Goal: Find specific page/section: Find specific page/section

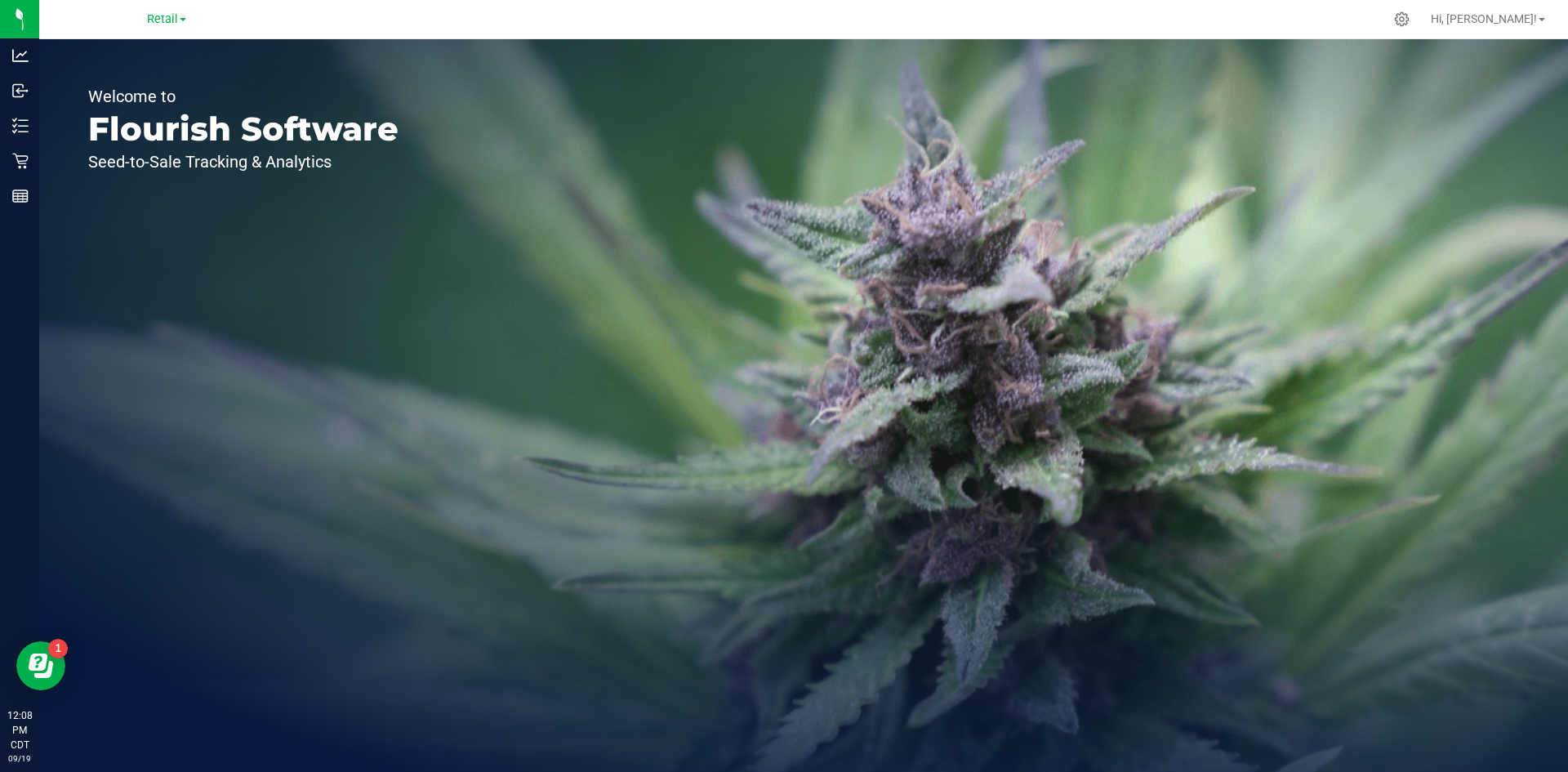
drag, startPoint x: 165, startPoint y: 24, endPoint x: 159, endPoint y: 30, distance: 8.5
click at [164, 24] on span "Retail" at bounding box center [162, 19] width 31 height 14
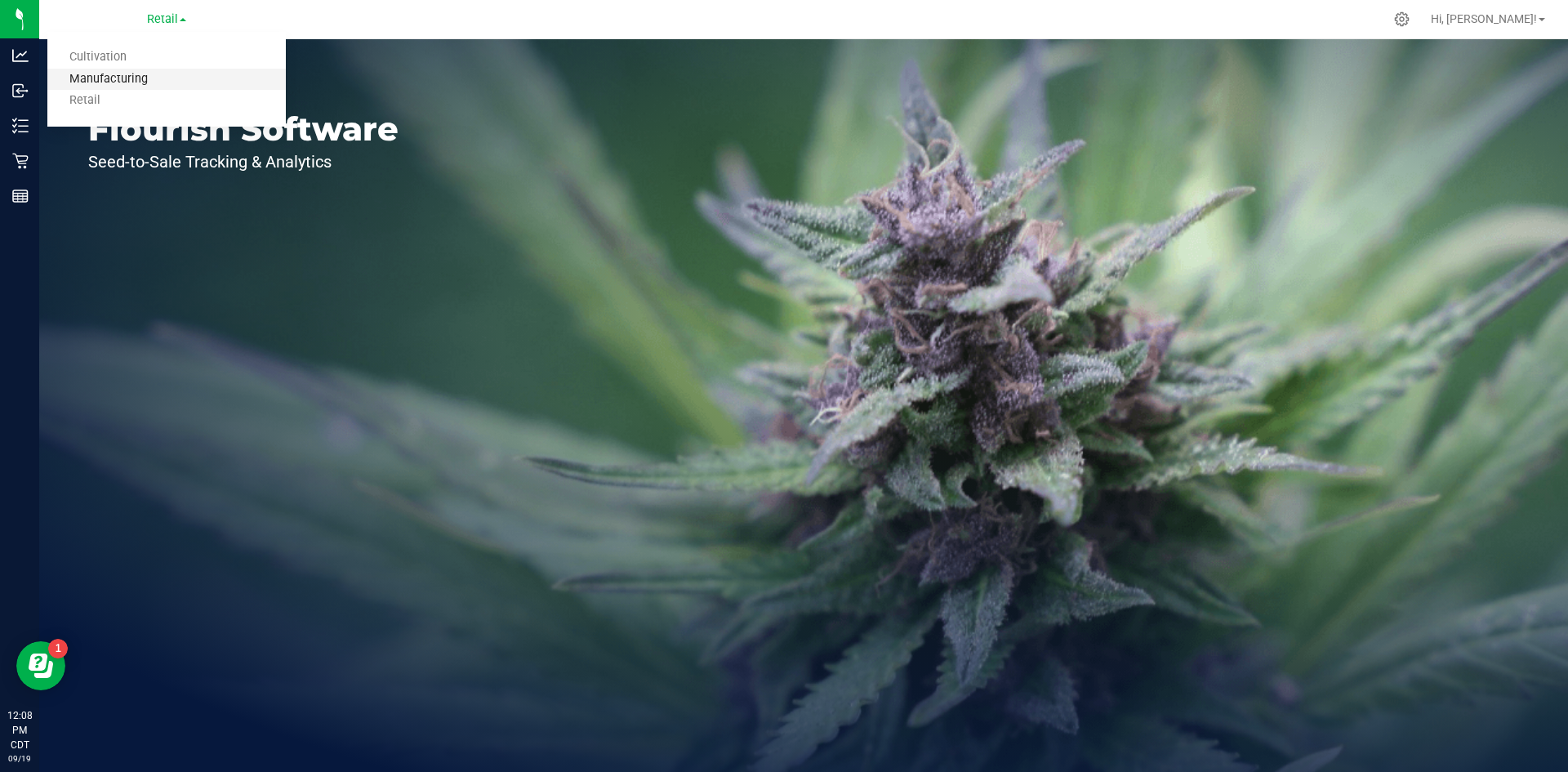
click at [140, 83] on link "Manufacturing" at bounding box center [166, 79] width 238 height 22
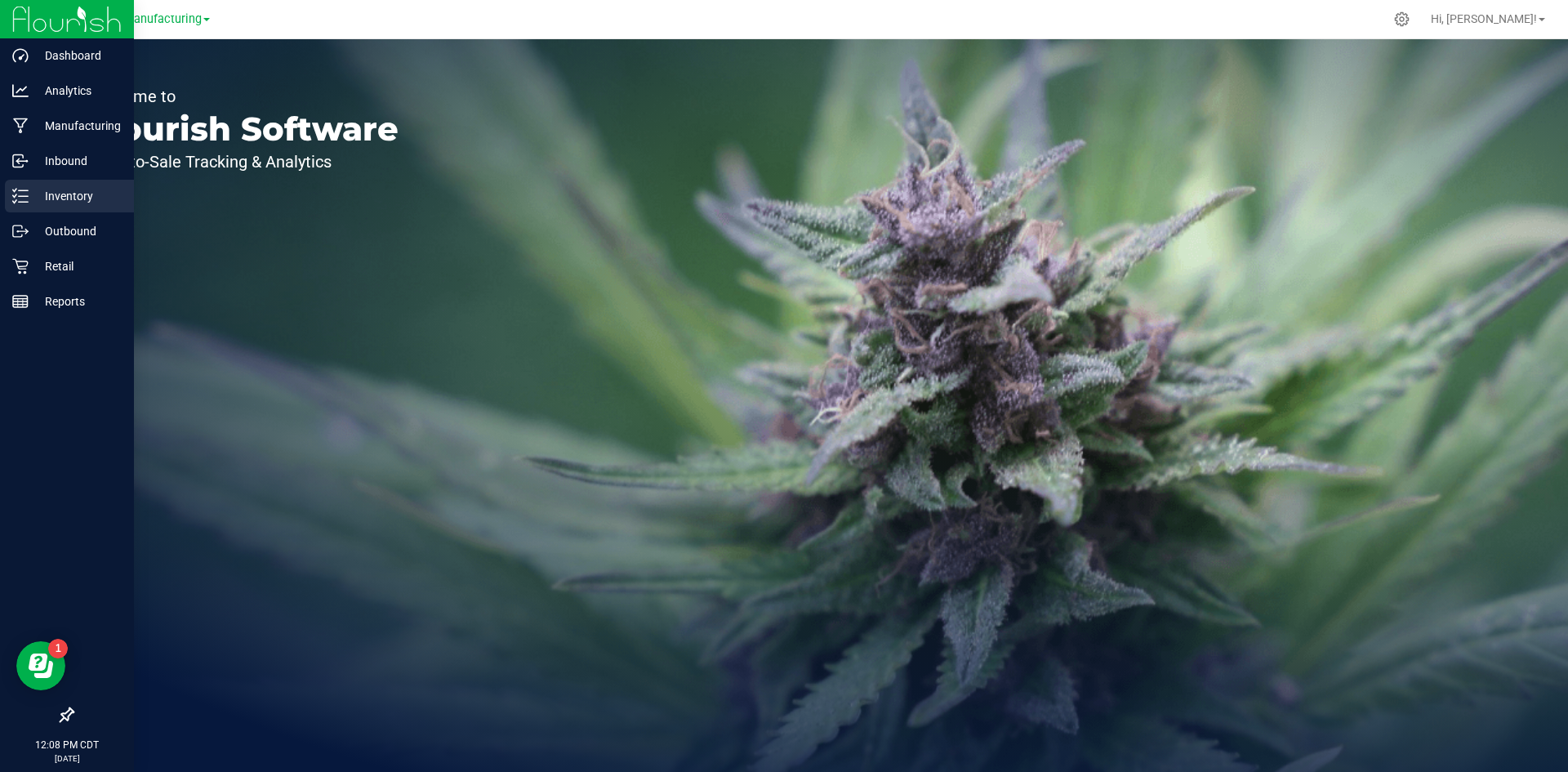
click at [24, 193] on icon at bounding box center [20, 195] width 16 height 16
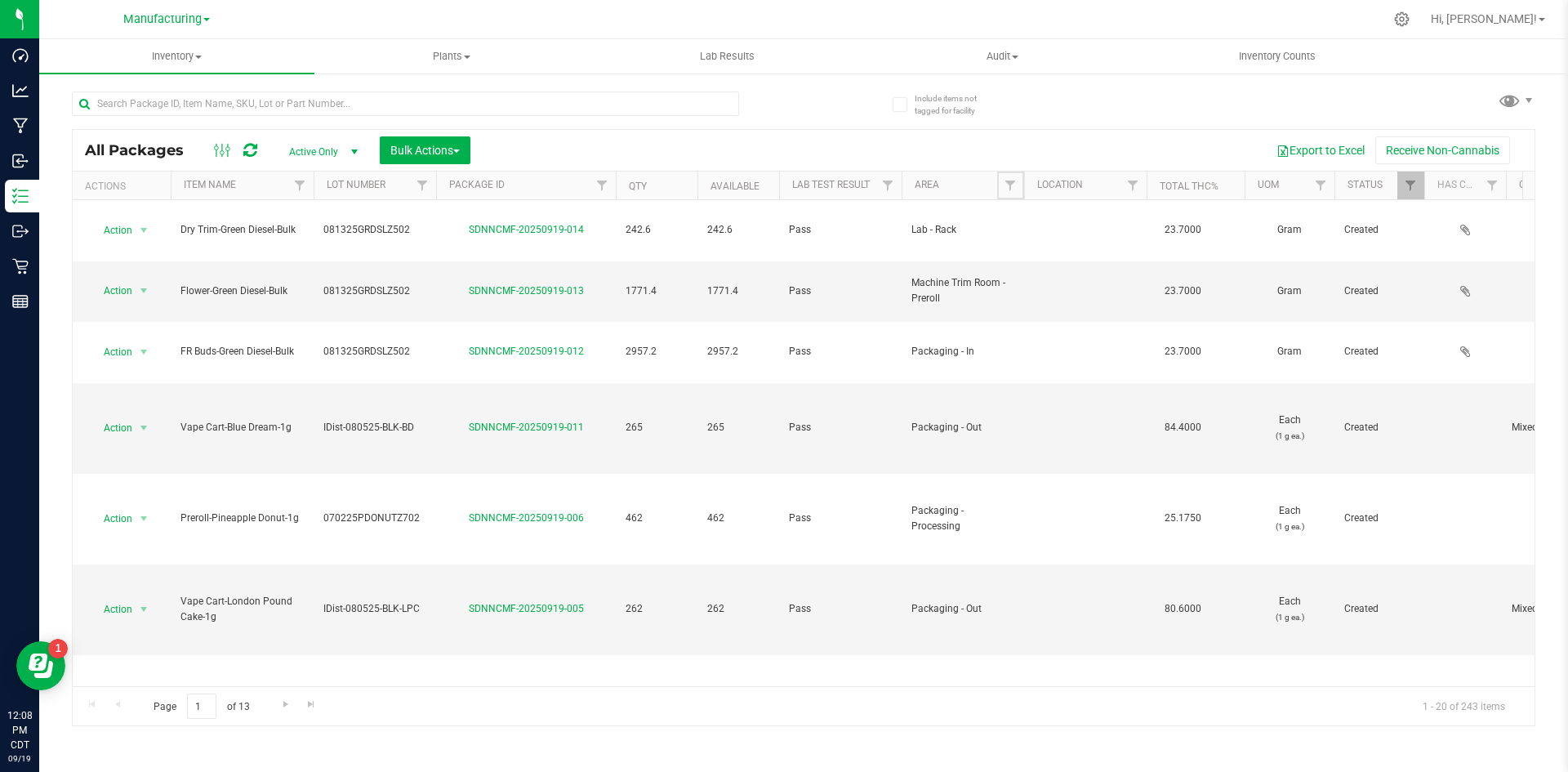
click at [1010, 183] on span "Filter" at bounding box center [1010, 185] width 13 height 13
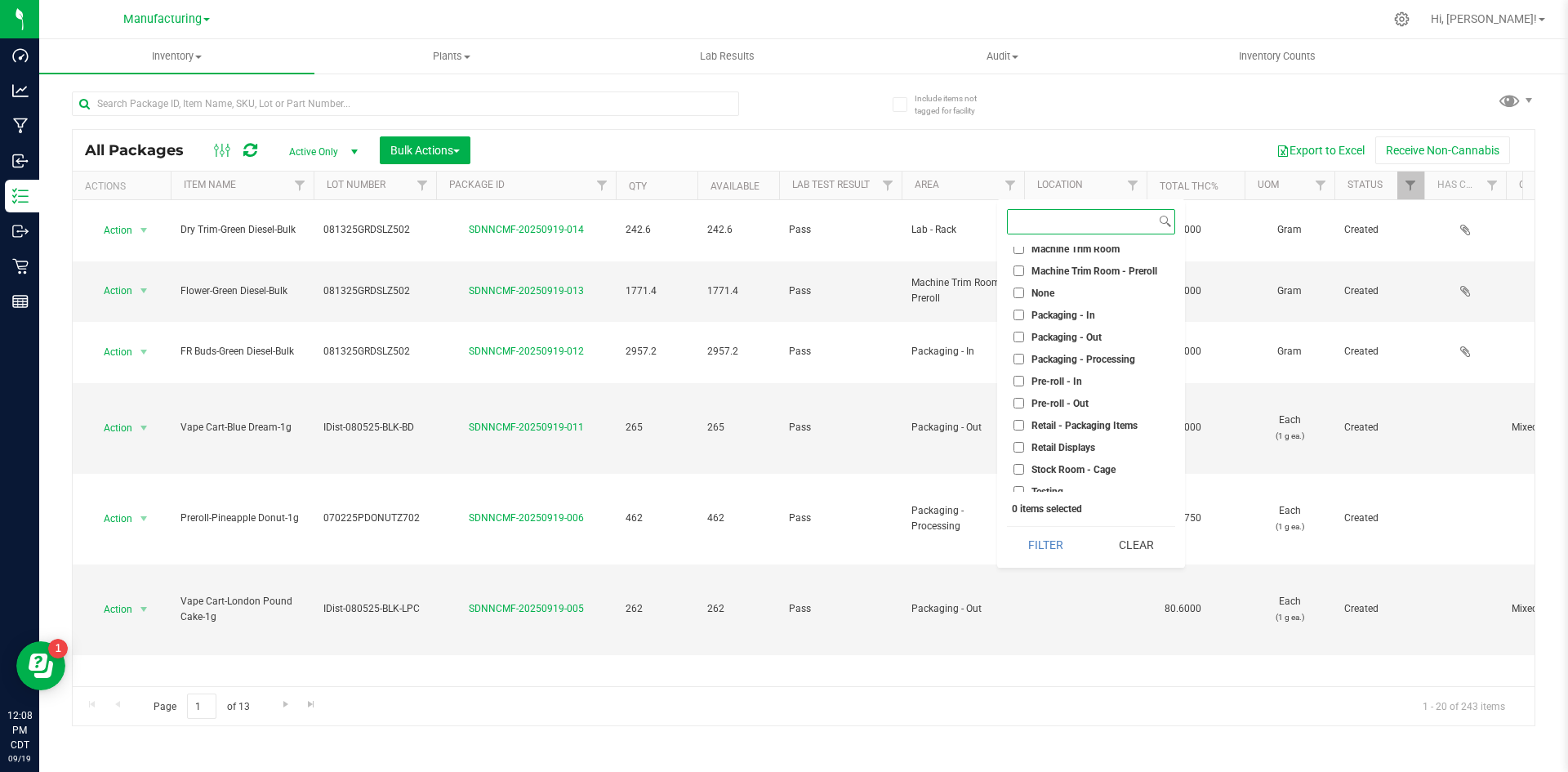
scroll to position [408, 0]
click at [1083, 334] on span "Packaging - Out" at bounding box center [1066, 333] width 70 height 10
click at [1024, 334] on input "Packaging - Out" at bounding box center [1019, 332] width 11 height 11
checkbox input "true"
click at [1078, 357] on span "Packaging - Processing" at bounding box center [1083, 355] width 104 height 10
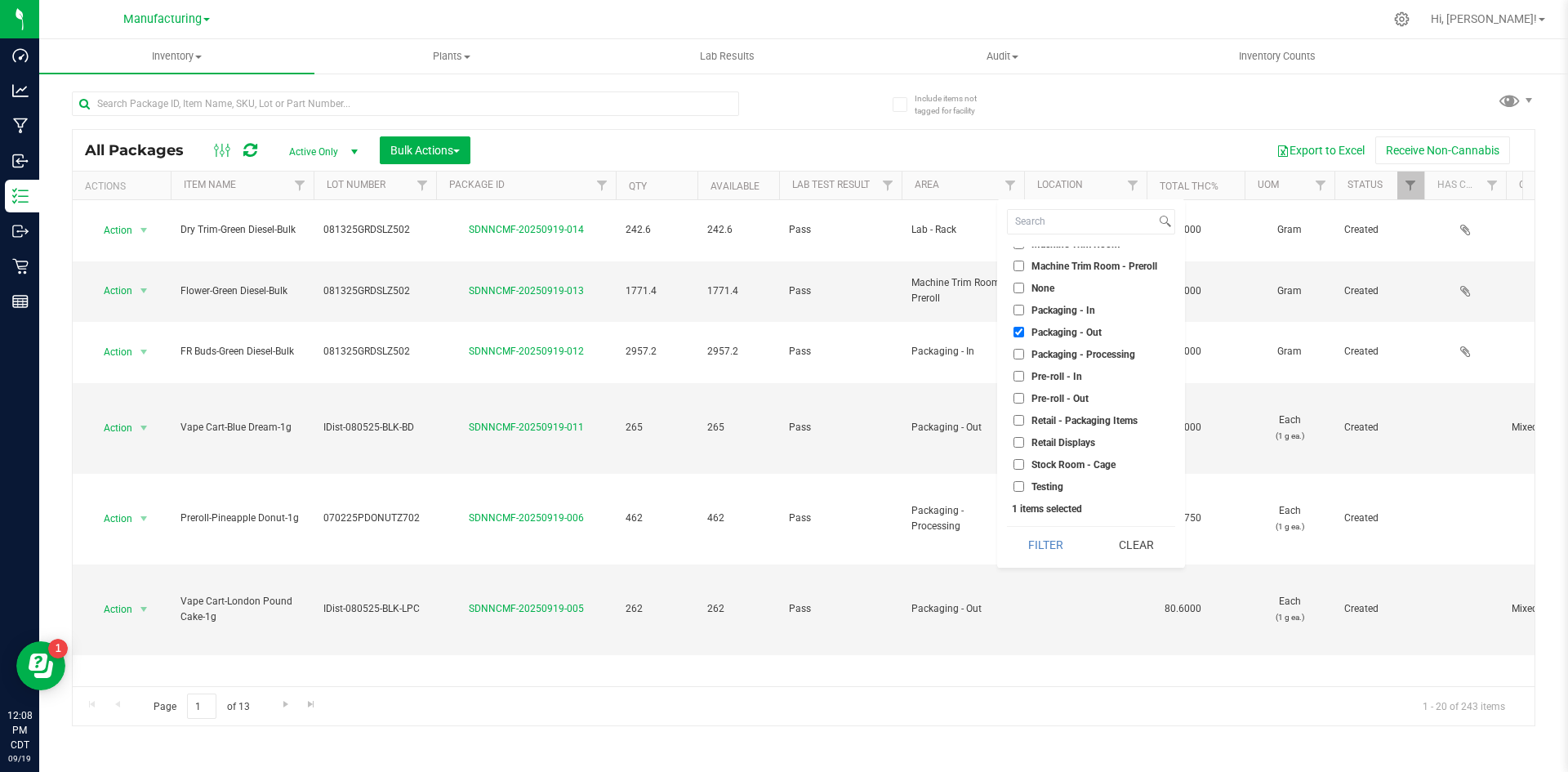
click at [1024, 357] on input "Packaging - Processing" at bounding box center [1019, 354] width 11 height 11
checkbox input "true"
click at [1064, 552] on button "Filter" at bounding box center [1046, 545] width 79 height 36
